Goal: Transaction & Acquisition: Book appointment/travel/reservation

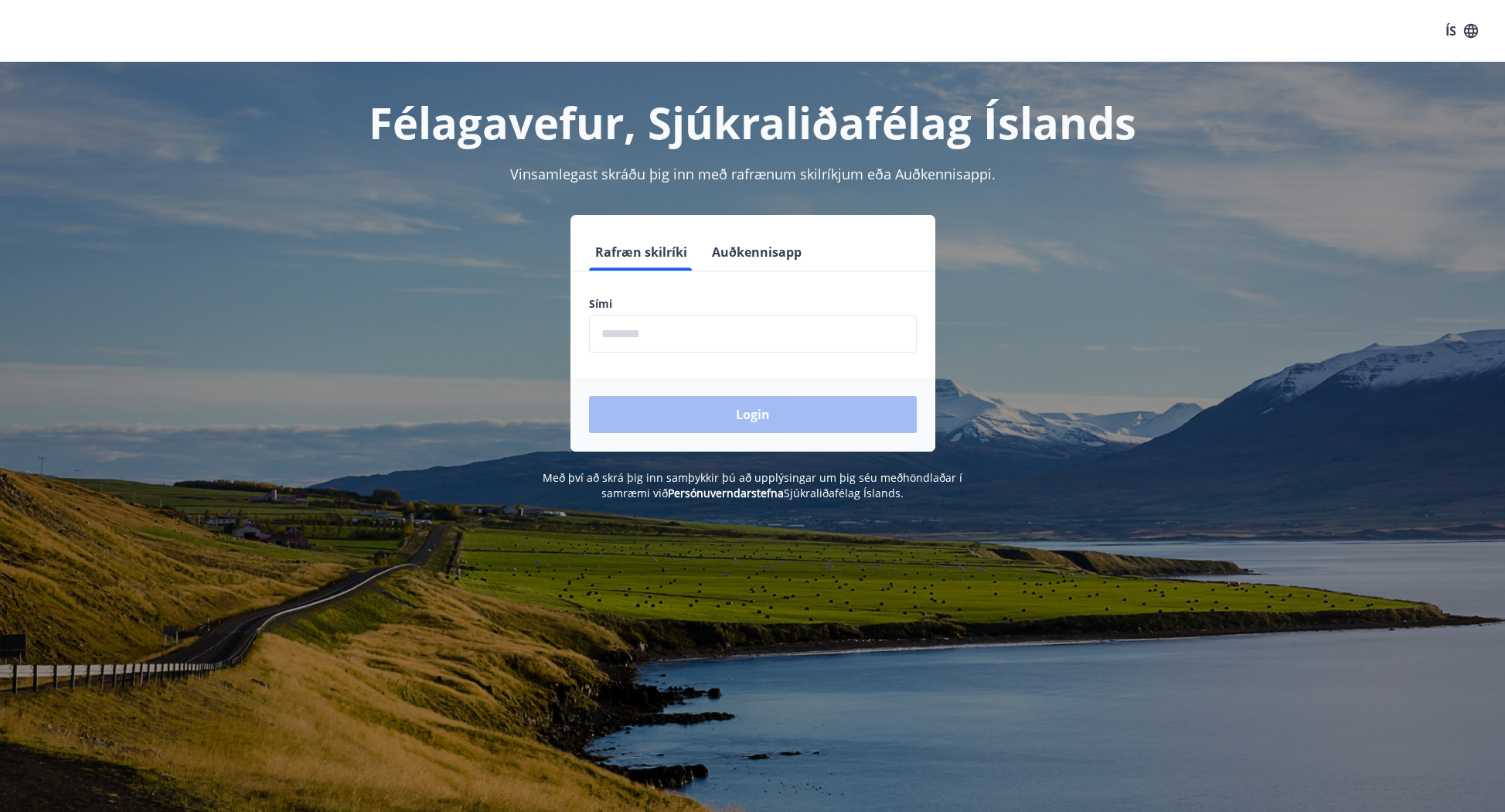
click at [673, 338] on input "phone" at bounding box center [753, 334] width 328 height 38
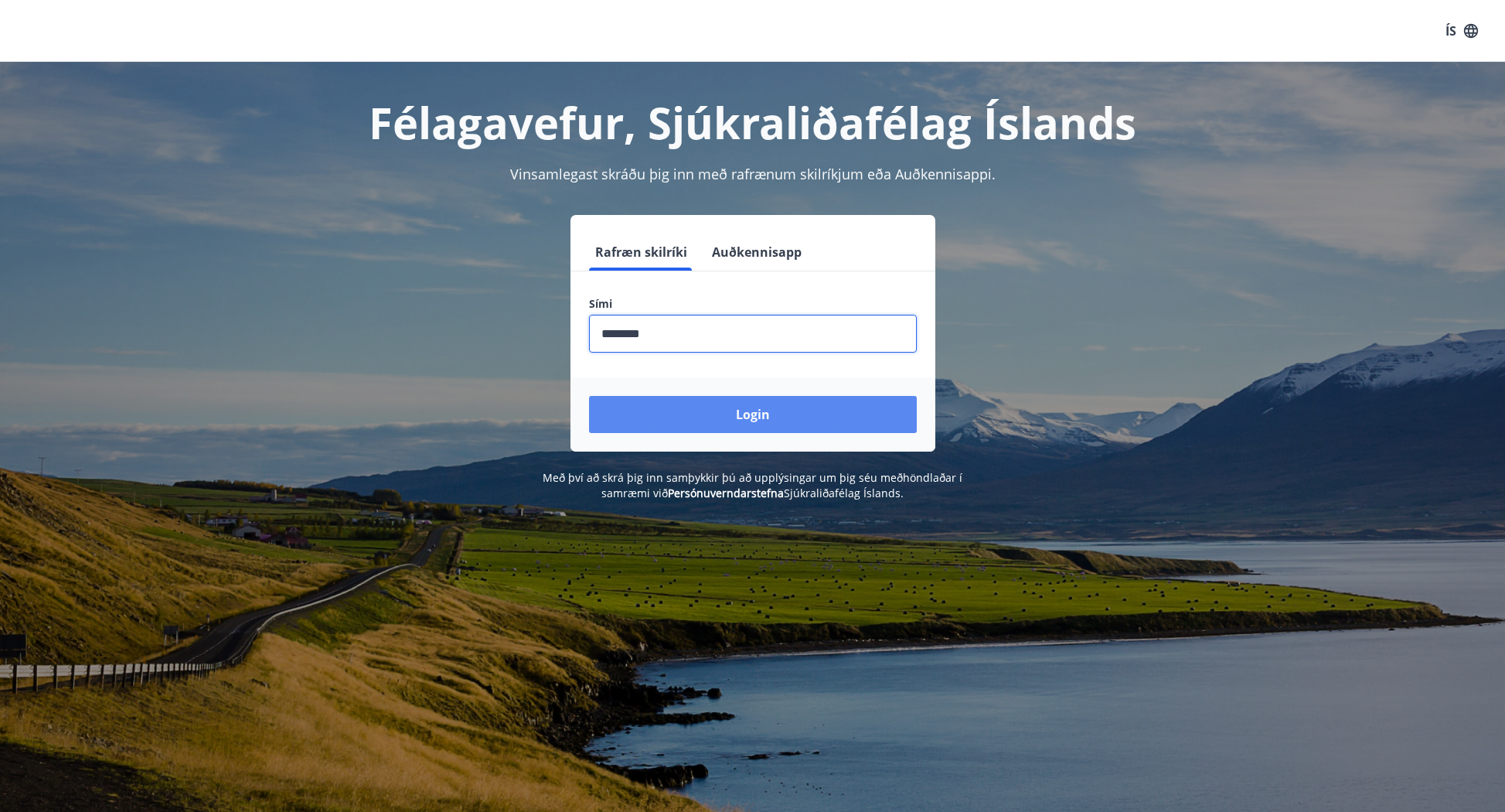
type input "********"
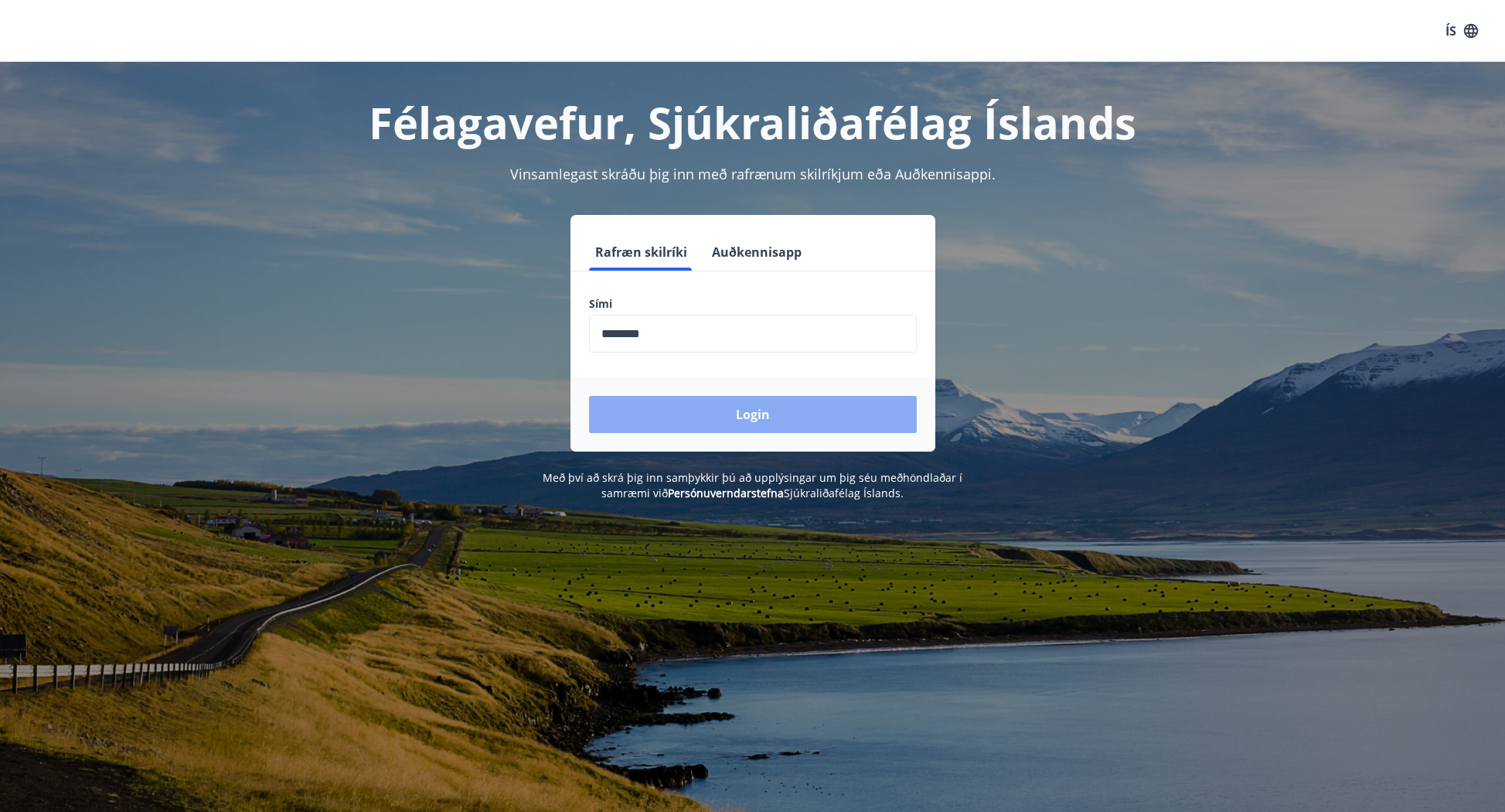
click at [771, 405] on button "Login" at bounding box center [753, 414] width 328 height 37
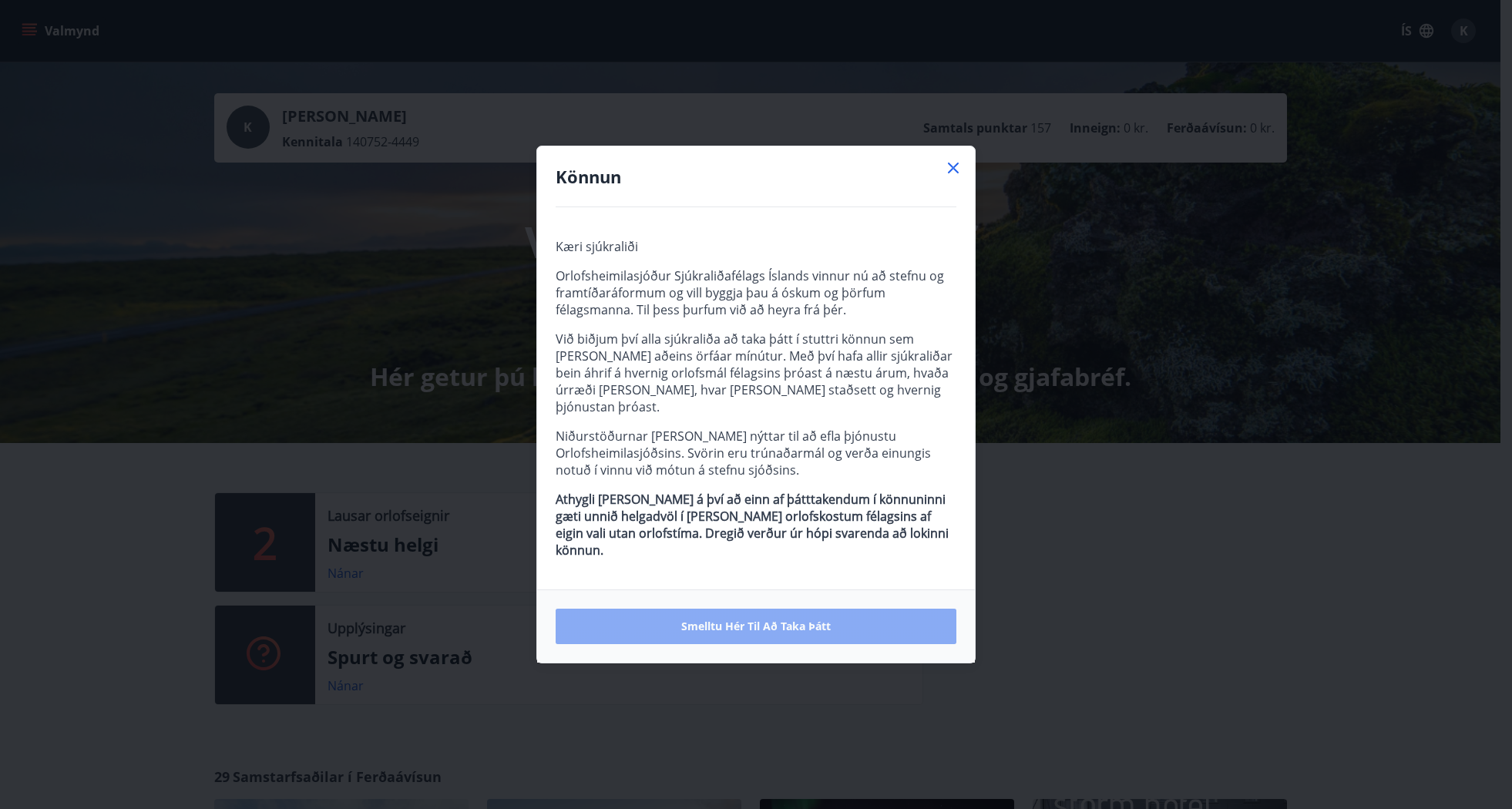
click at [750, 618] on span "Smelltu hér til að taka þátt" at bounding box center [756, 626] width 150 height 15
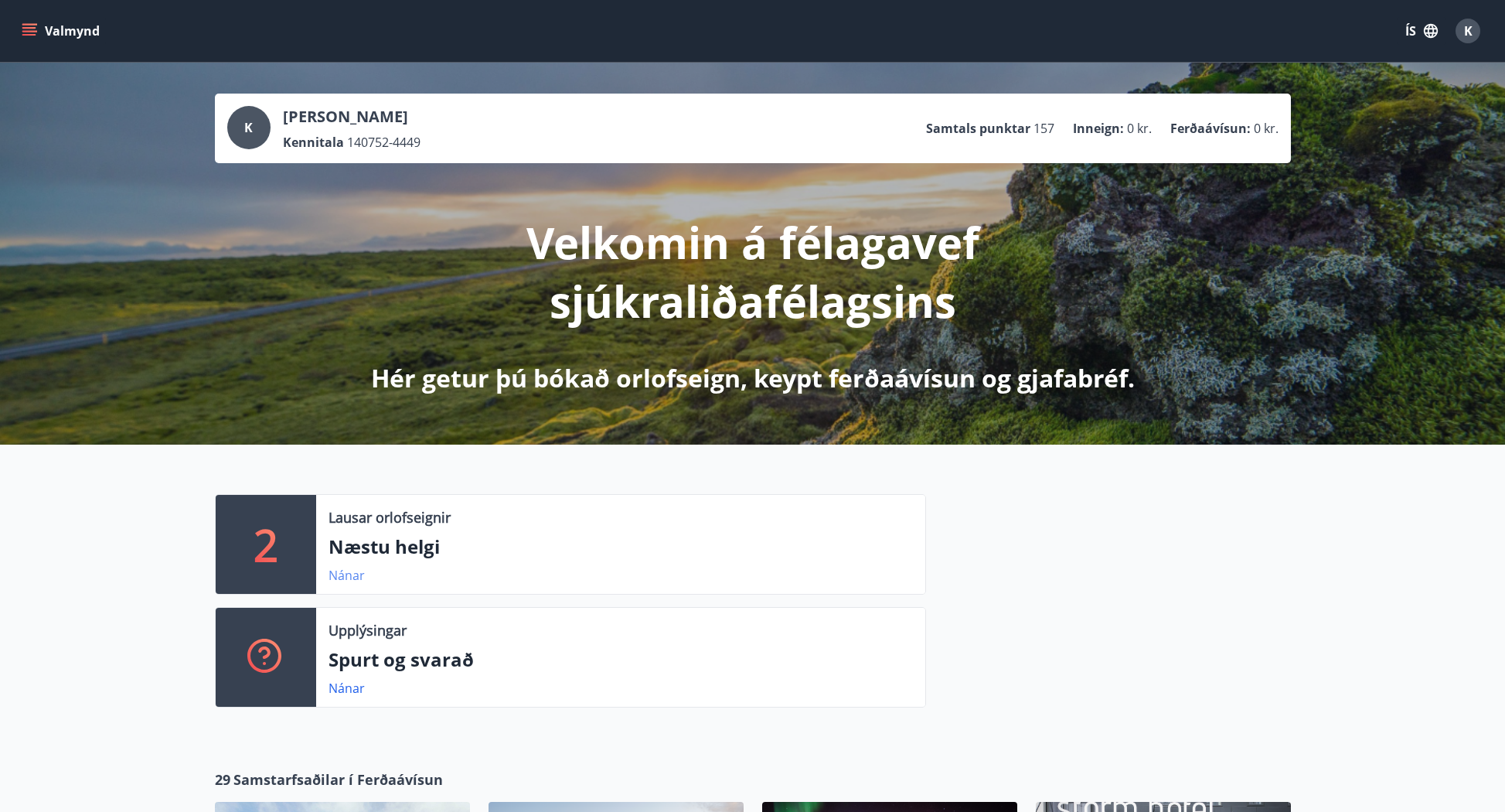
click at [357, 572] on link "Nánar" at bounding box center [347, 575] width 36 height 17
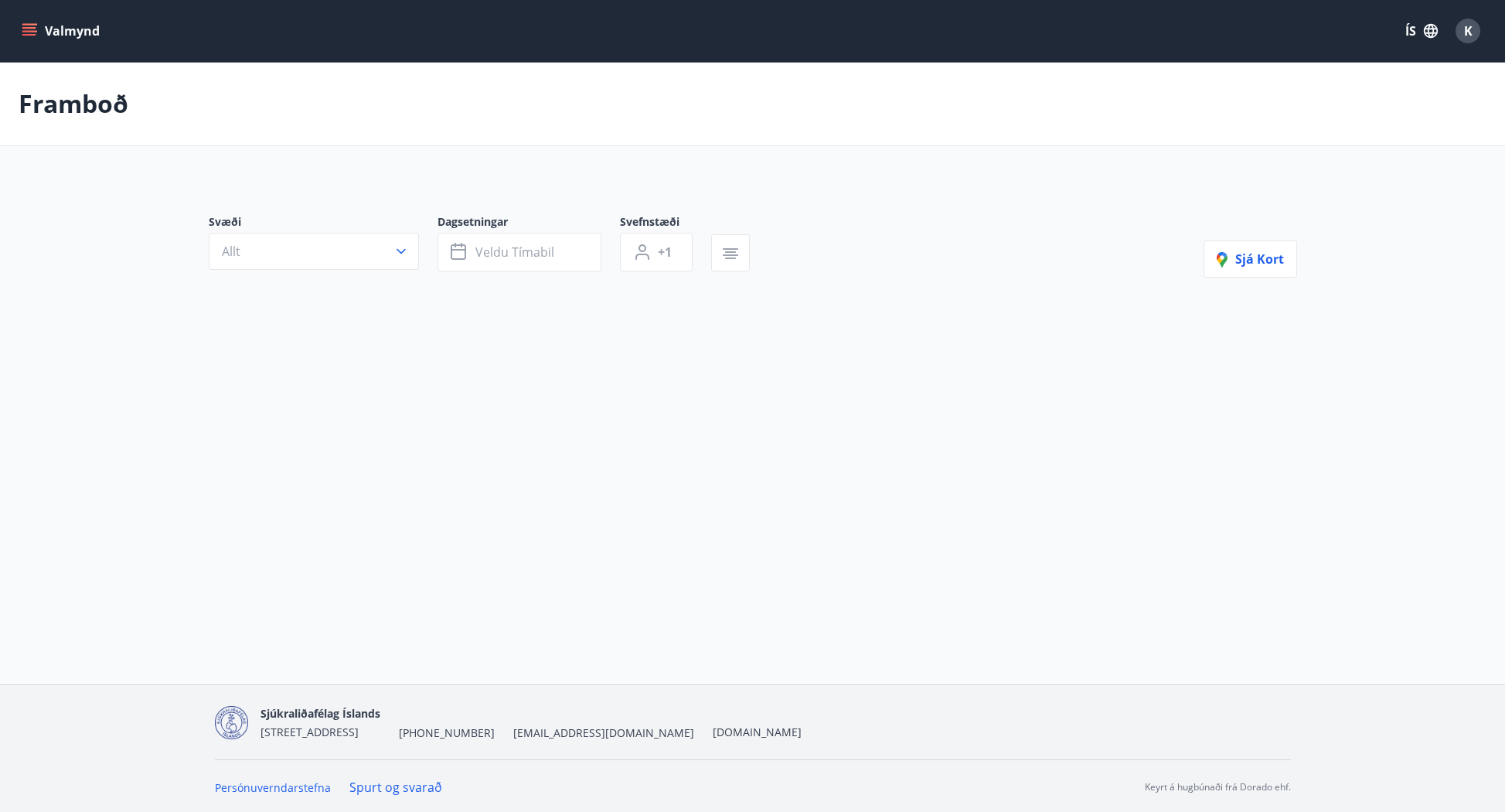
type input "*"
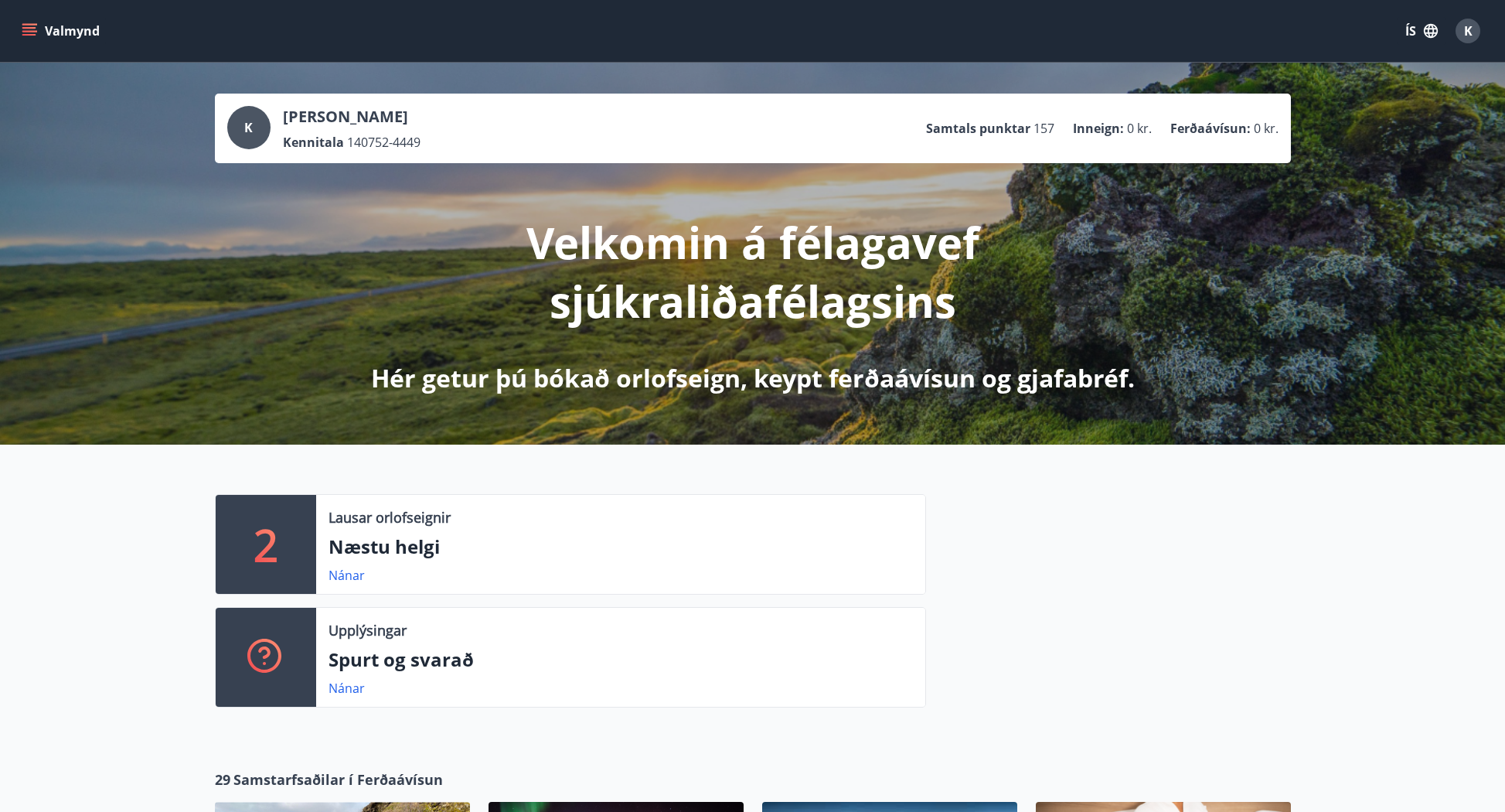
click at [27, 29] on icon "menu" at bounding box center [29, 31] width 15 height 15
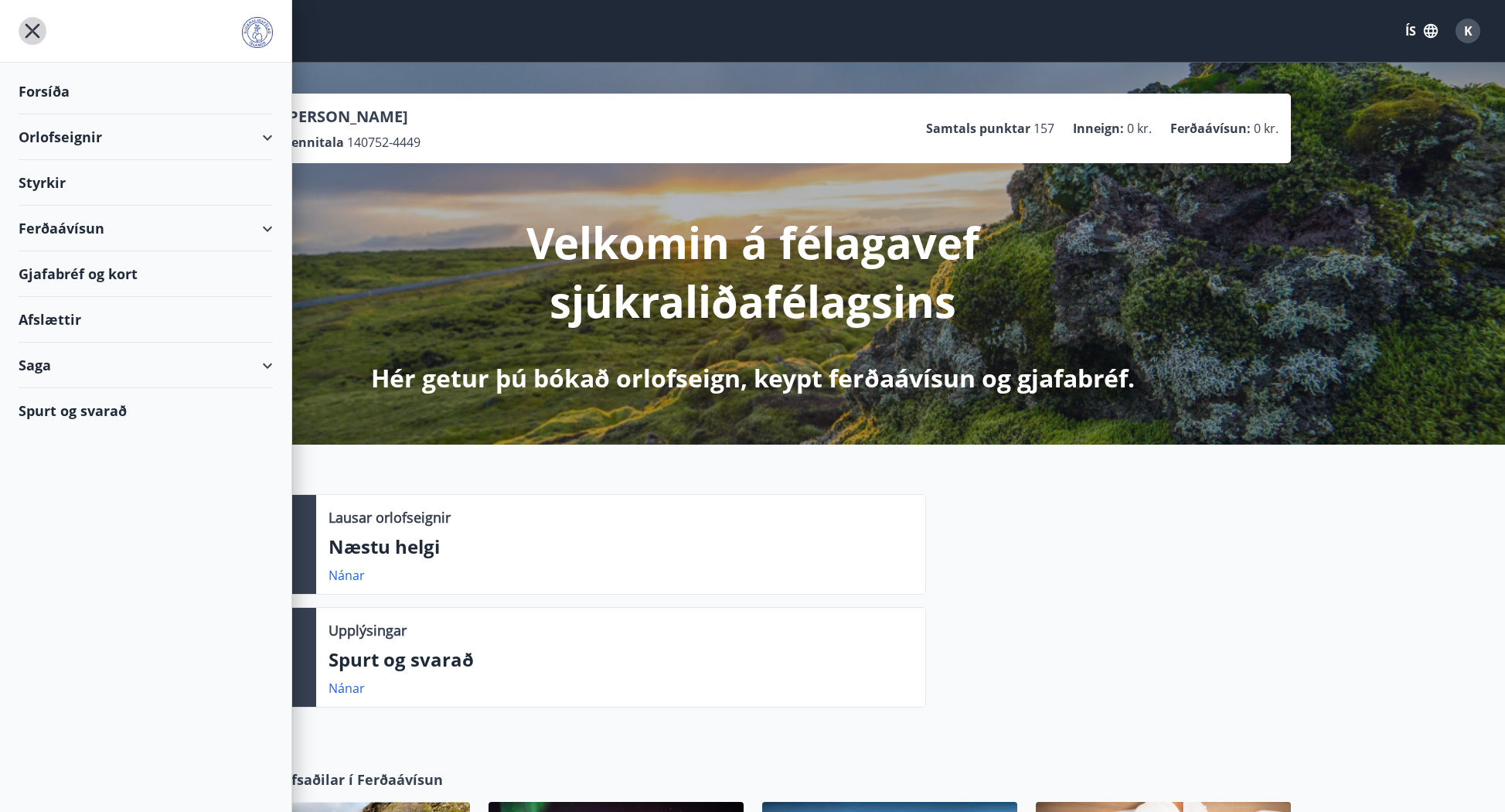
drag, startPoint x: 35, startPoint y: 27, endPoint x: 240, endPoint y: 10, distance: 205.7
click at [35, 27] on icon "menu" at bounding box center [33, 31] width 15 height 15
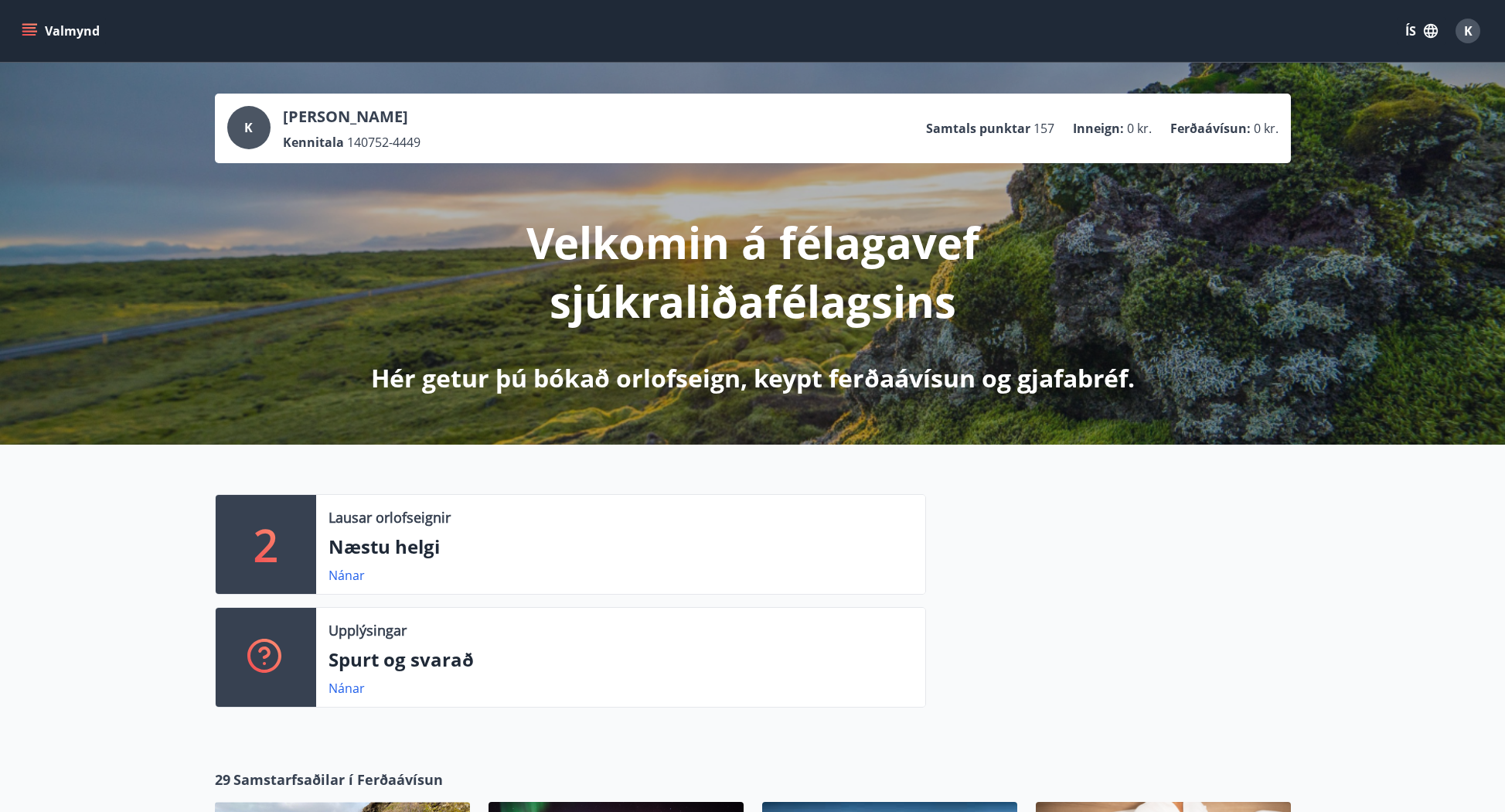
click at [1469, 27] on span "K" at bounding box center [1469, 31] width 9 height 17
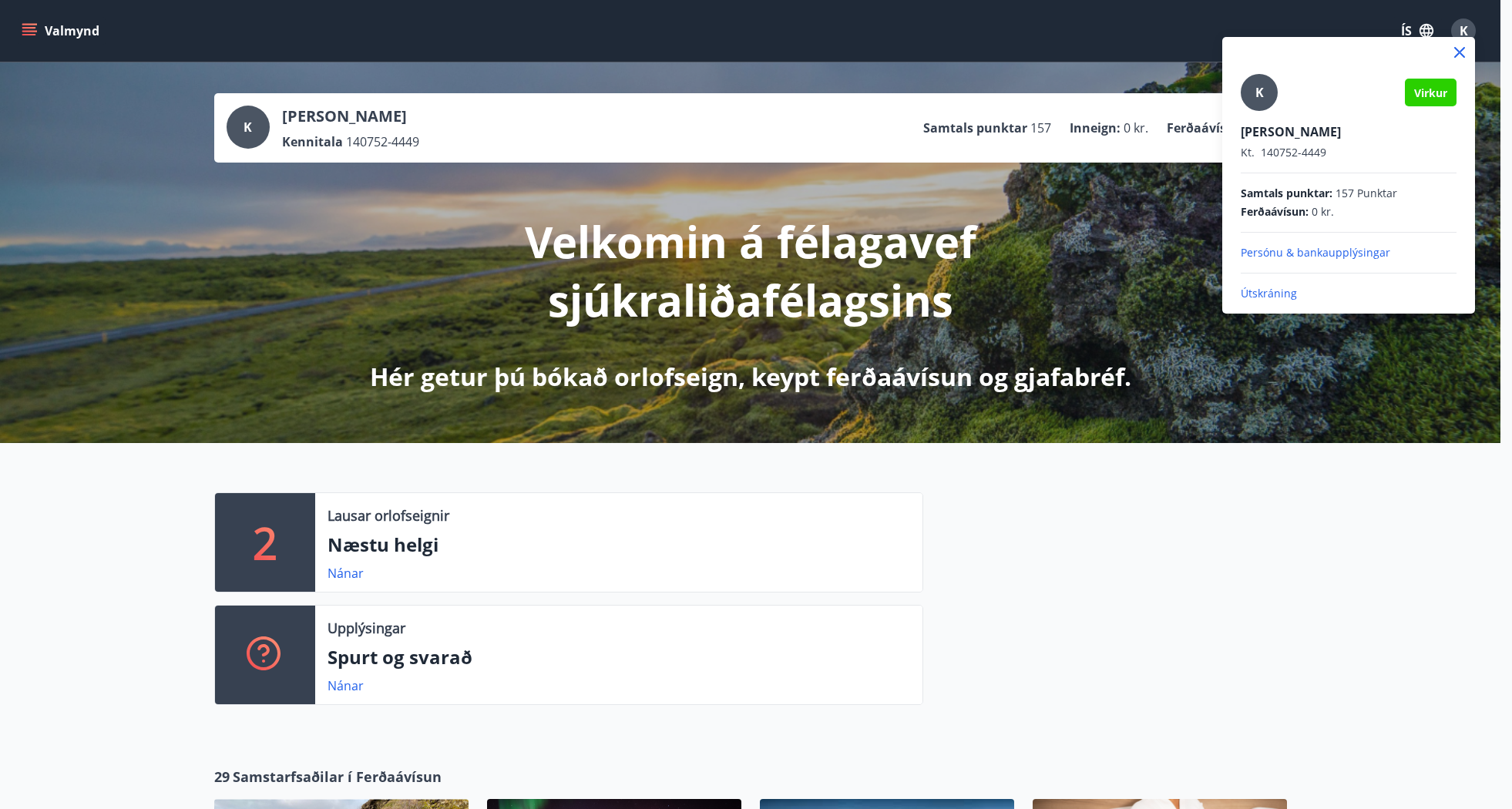
click at [1271, 291] on p "Útskráning" at bounding box center [1349, 293] width 216 height 15
